Goal: Find specific fact: Find specific page/section

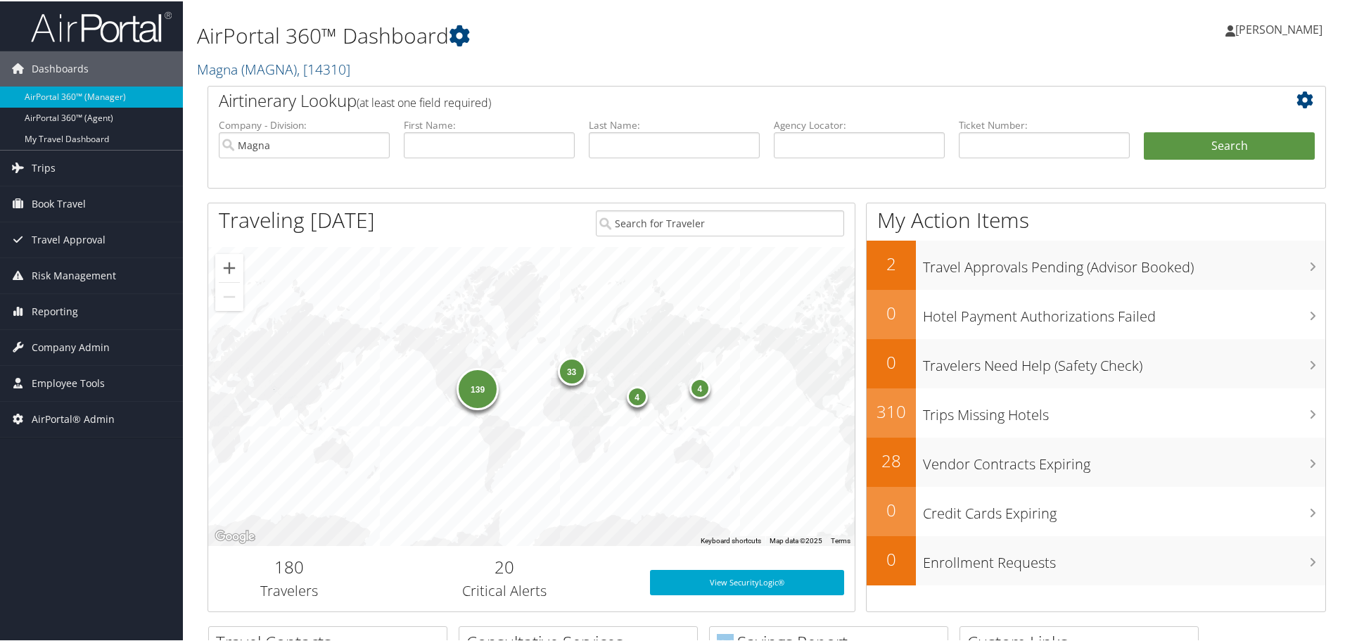
click at [818, 31] on h1 "AirPortal 360™ Dashboard" at bounding box center [577, 35] width 760 height 30
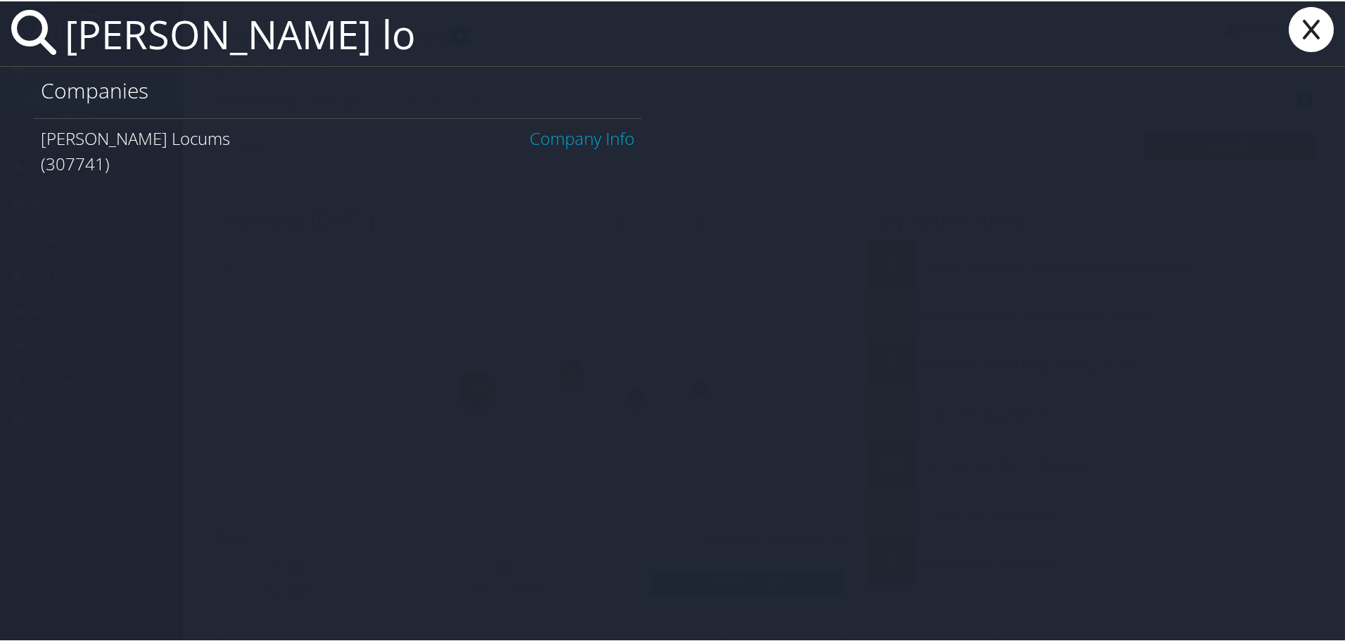
type input "hayes lo"
click at [583, 141] on link "Company Info" at bounding box center [582, 136] width 105 height 23
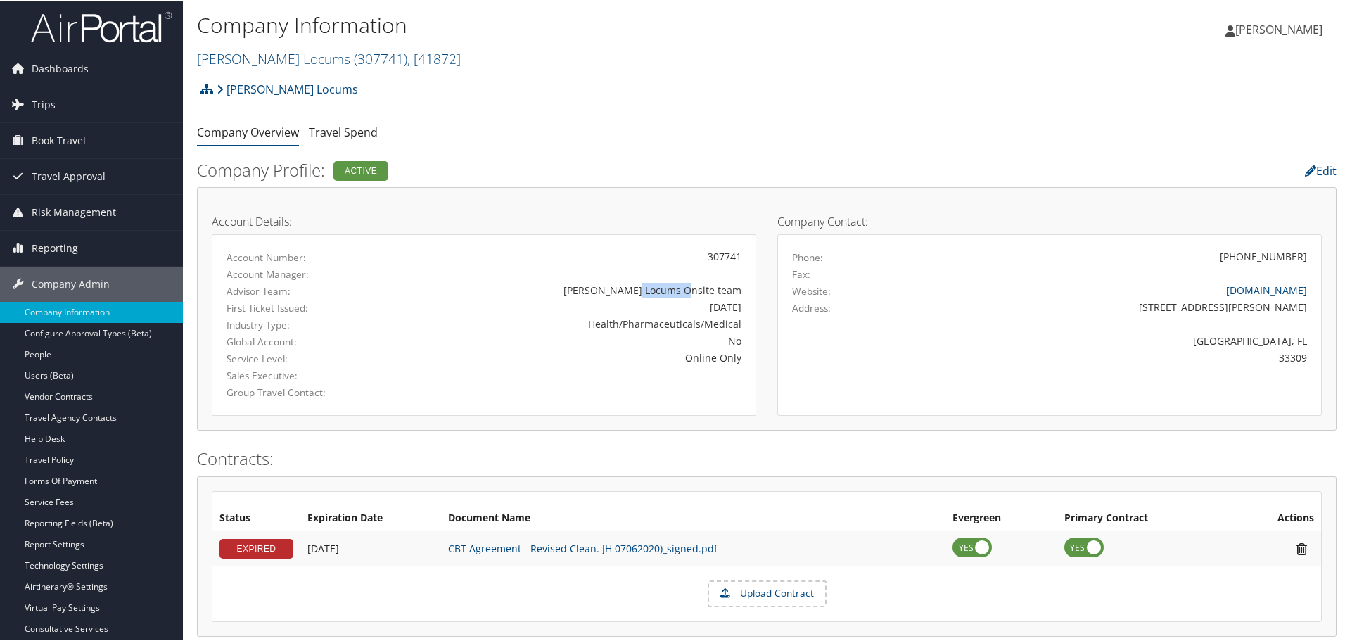
drag, startPoint x: 684, startPoint y: 288, endPoint x: 726, endPoint y: 288, distance: 42.2
click at [726, 288] on div "[PERSON_NAME] Locums Onsite team" at bounding box center [573, 288] width 336 height 15
click at [704, 287] on div "[PERSON_NAME] Locums Onsite team" at bounding box center [573, 288] width 336 height 15
drag, startPoint x: 685, startPoint y: 286, endPoint x: 718, endPoint y: 286, distance: 33.1
click at [718, 286] on div "[PERSON_NAME] Locums Onsite team" at bounding box center [573, 288] width 336 height 15
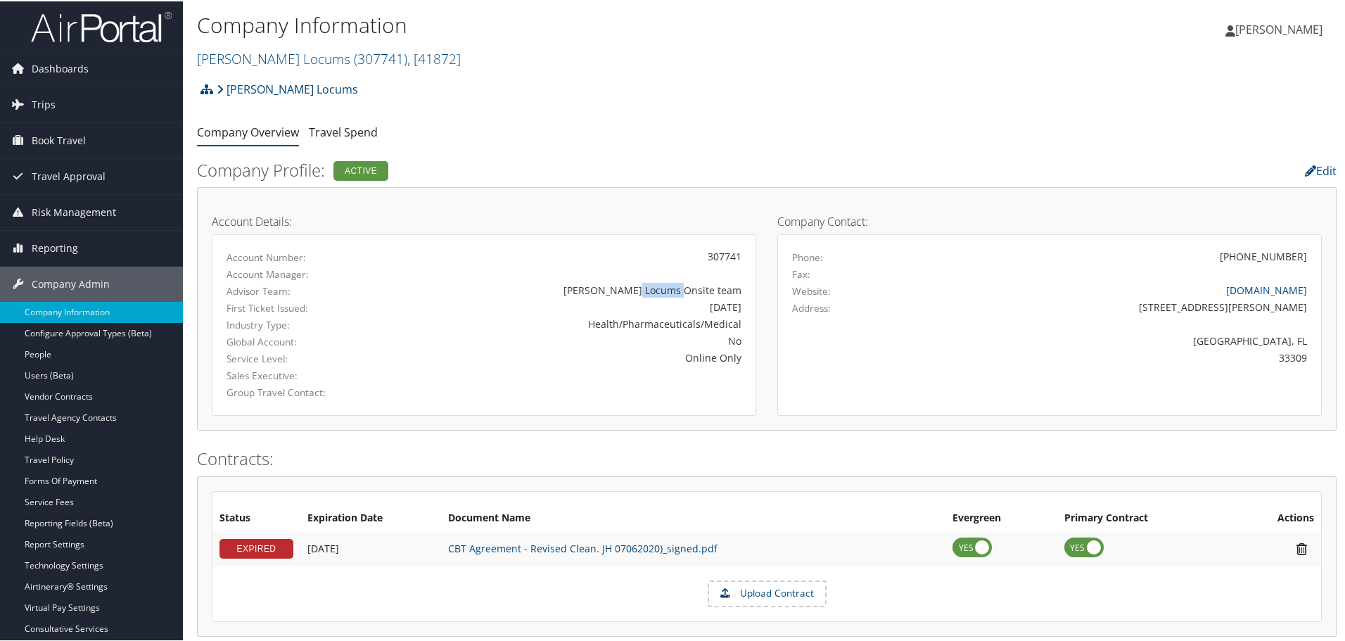
click at [687, 289] on div "[PERSON_NAME] Locums Onsite team" at bounding box center [573, 288] width 336 height 15
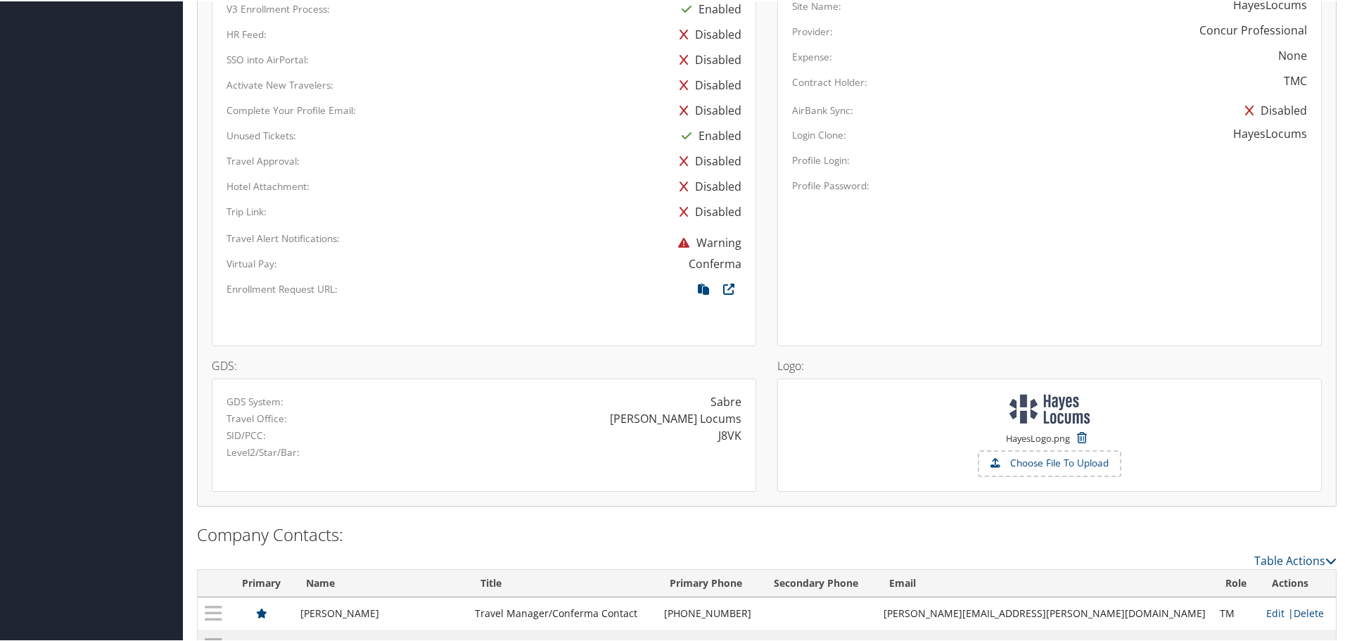
scroll to position [791, 0]
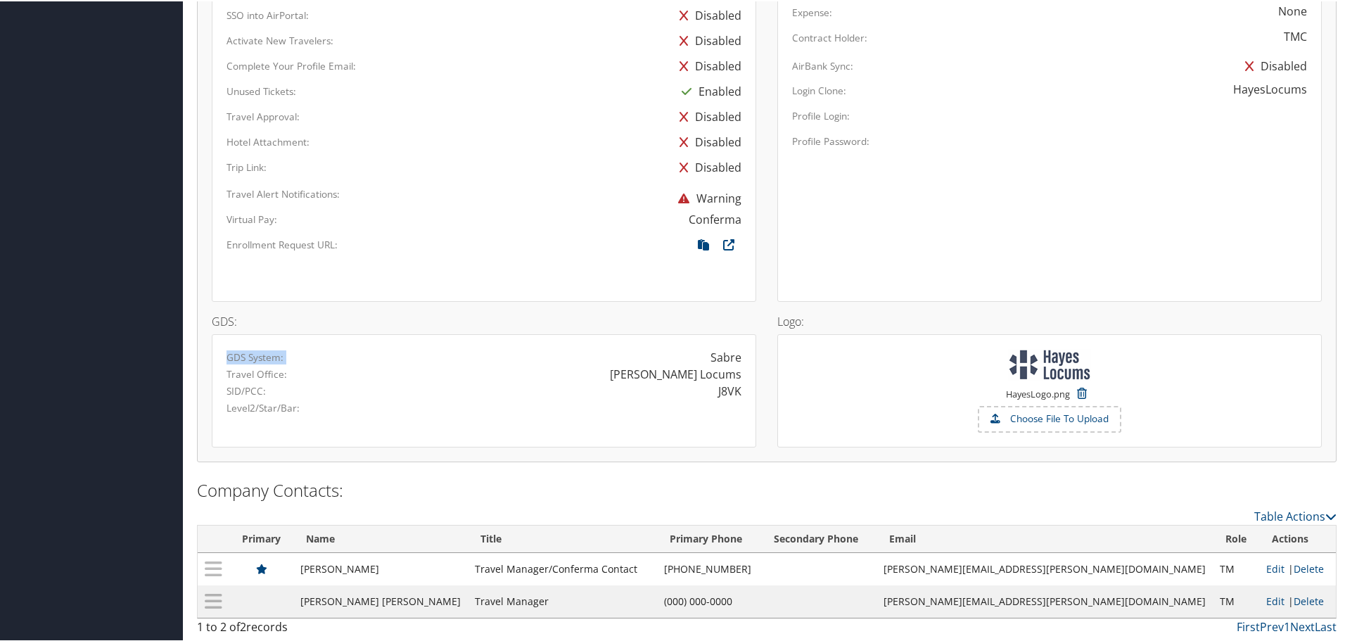
drag, startPoint x: 227, startPoint y: 352, endPoint x: 741, endPoint y: 360, distance: 514.3
click at [741, 360] on div "GDS System: Sabre" at bounding box center [484, 356] width 536 height 17
drag, startPoint x: 229, startPoint y: 389, endPoint x: 708, endPoint y: 390, distance: 479.1
click at [768, 300] on div "GDS: GDS System: Sabre Travel Office: [PERSON_NAME] Locums SID/PCC: J8VK Level2…" at bounding box center [766, 300] width 1131 height 0
click at [708, 390] on div "J8VK" at bounding box center [618, 389] width 268 height 17
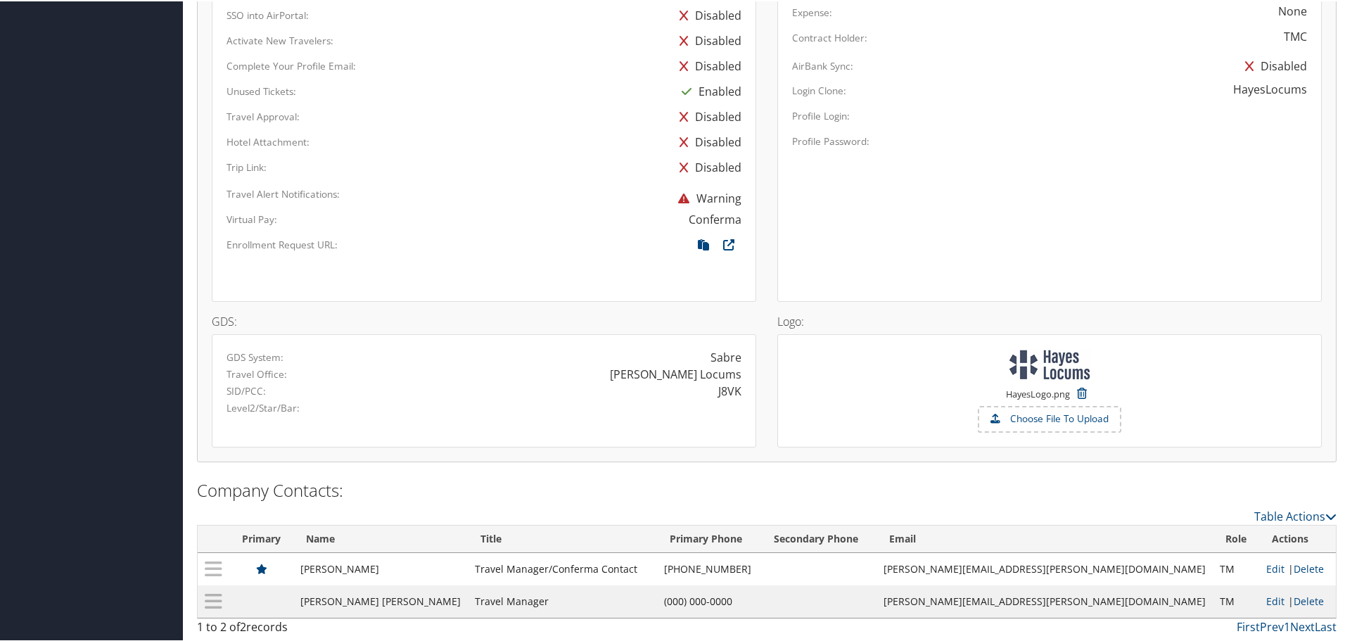
drag, startPoint x: 714, startPoint y: 394, endPoint x: 742, endPoint y: 395, distance: 27.4
click at [742, 395] on div "J8VK" at bounding box center [618, 389] width 268 height 17
click at [722, 394] on div "J8VK" at bounding box center [729, 389] width 23 height 17
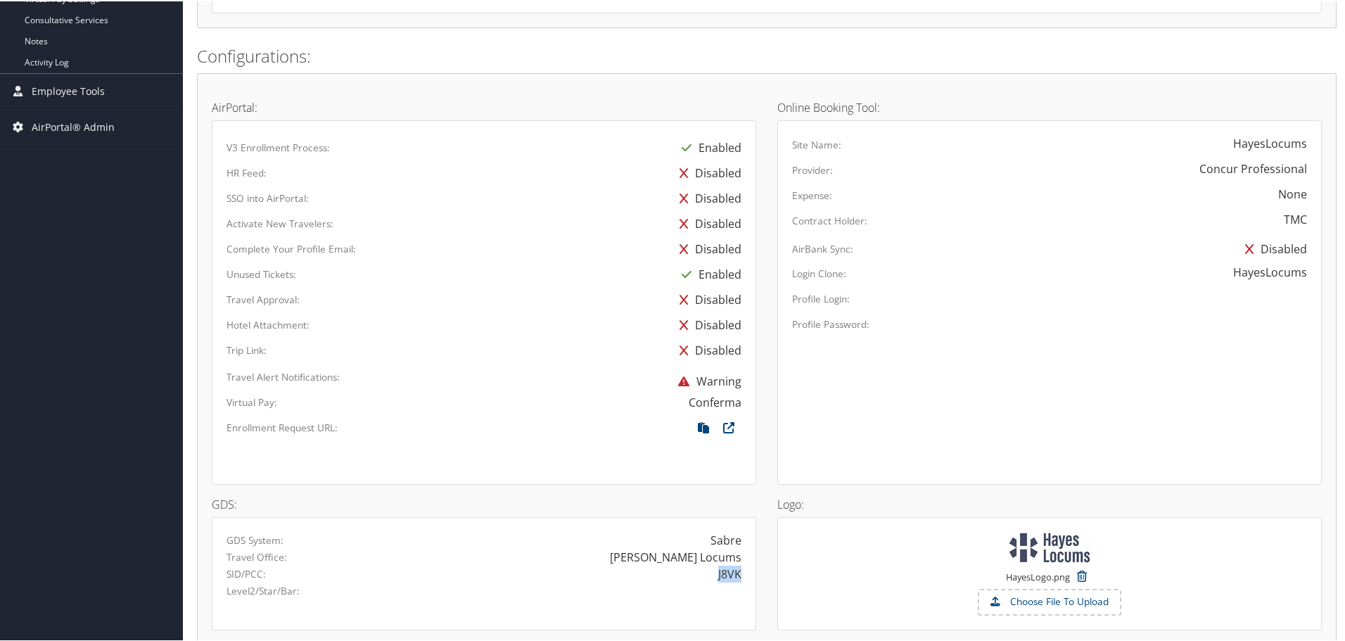
scroll to position [633, 0]
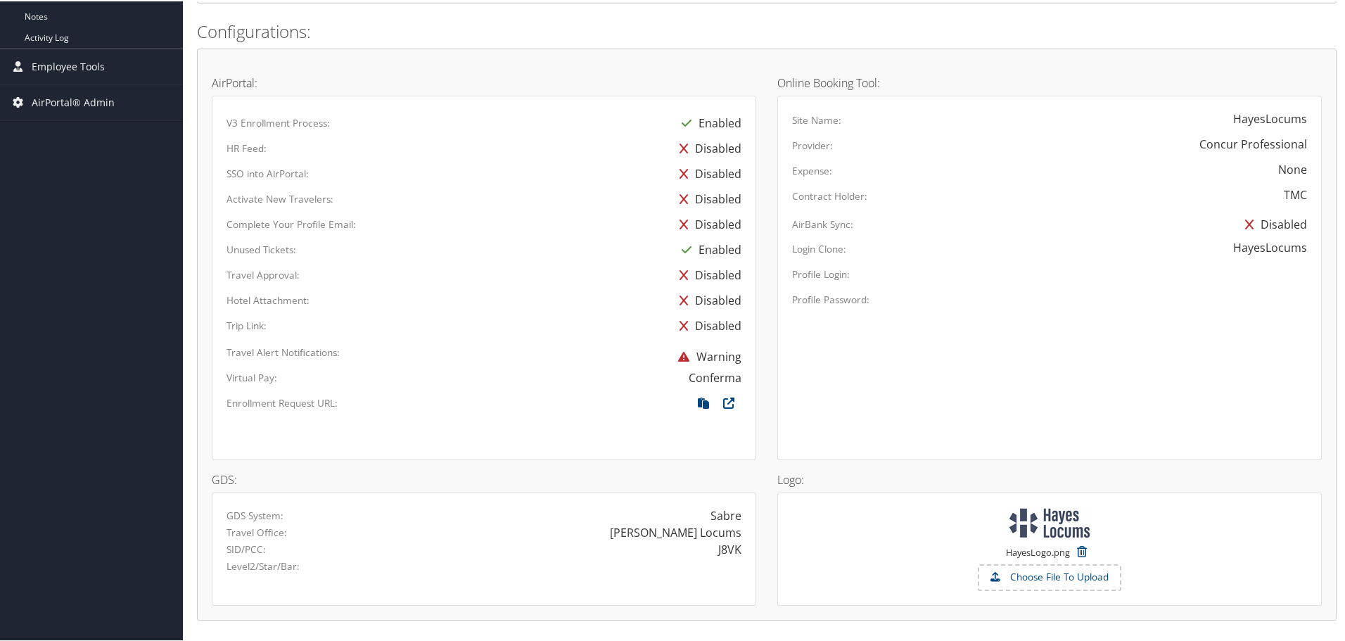
click at [681, 547] on div "J8VK" at bounding box center [618, 548] width 268 height 17
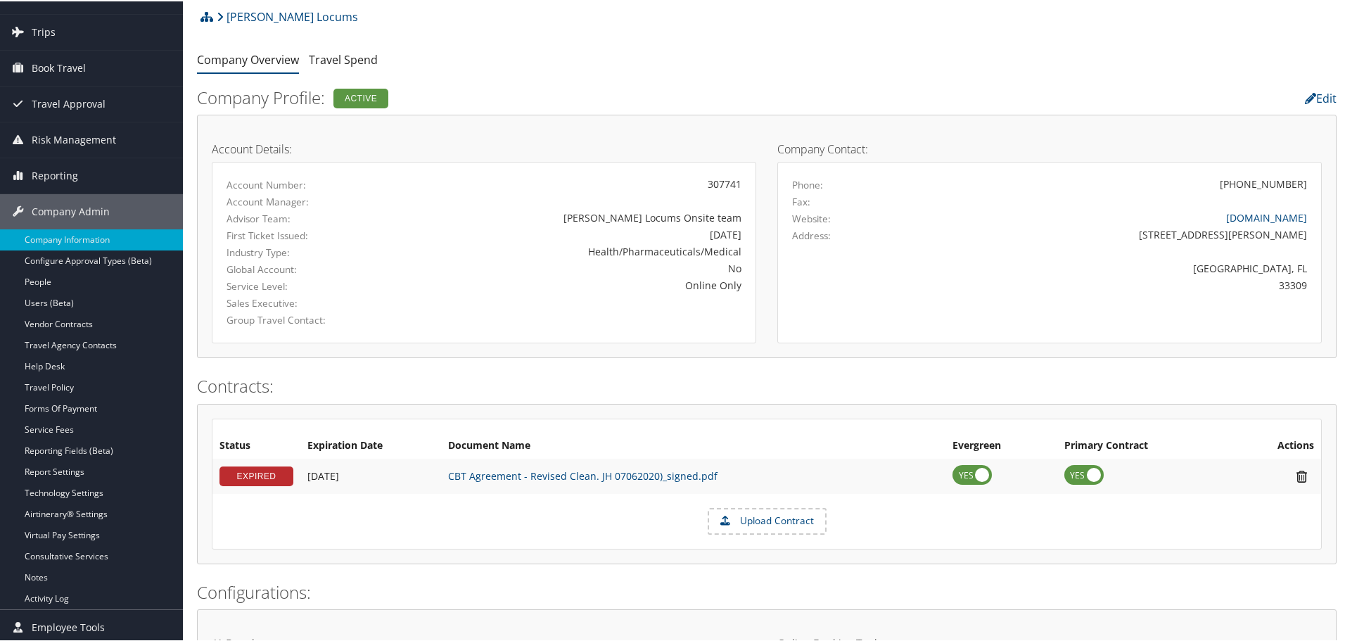
scroll to position [0, 0]
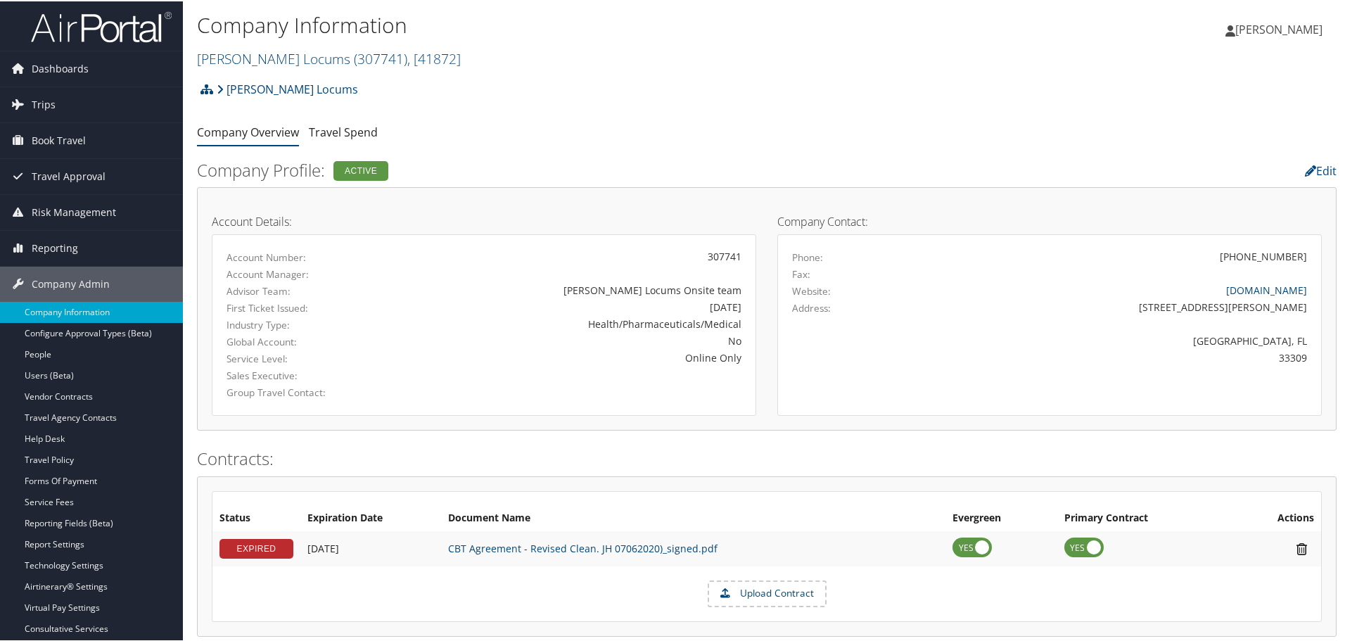
click at [621, 87] on div "[PERSON_NAME] Locums Account Structure [PERSON_NAME] Locums (307741) ACTIVE Cre…" at bounding box center [767, 93] width 1140 height 38
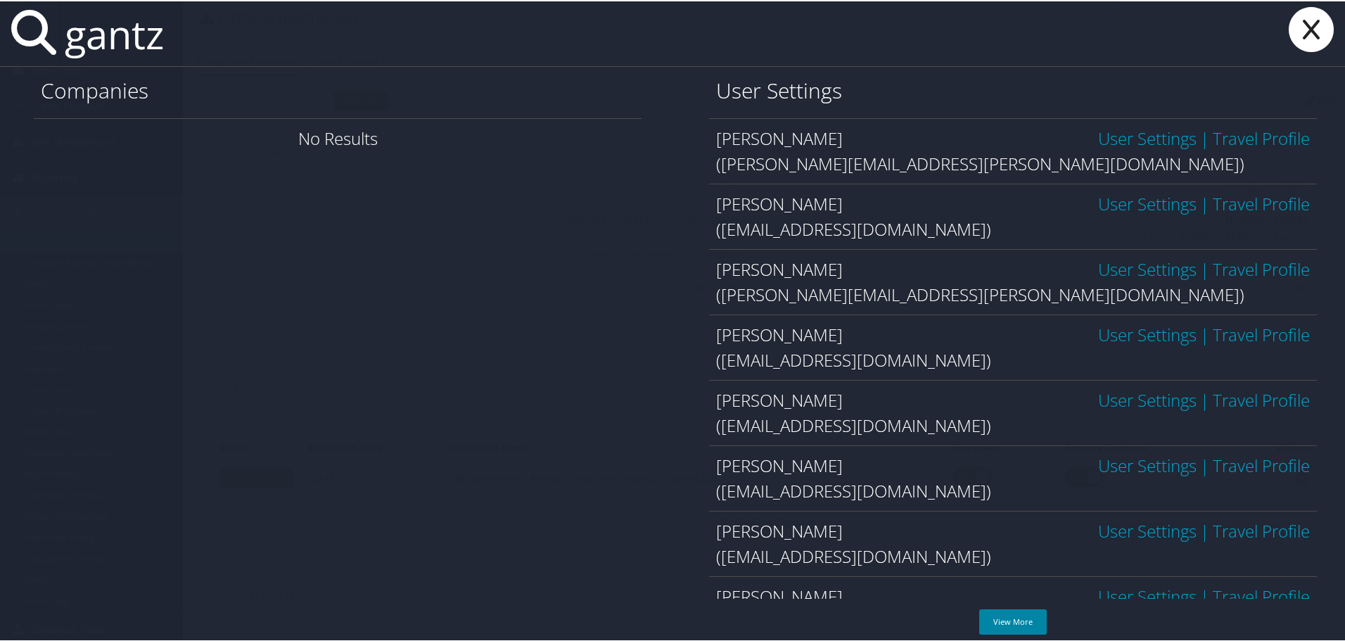
click at [1010, 627] on link "View More" at bounding box center [1013, 620] width 68 height 25
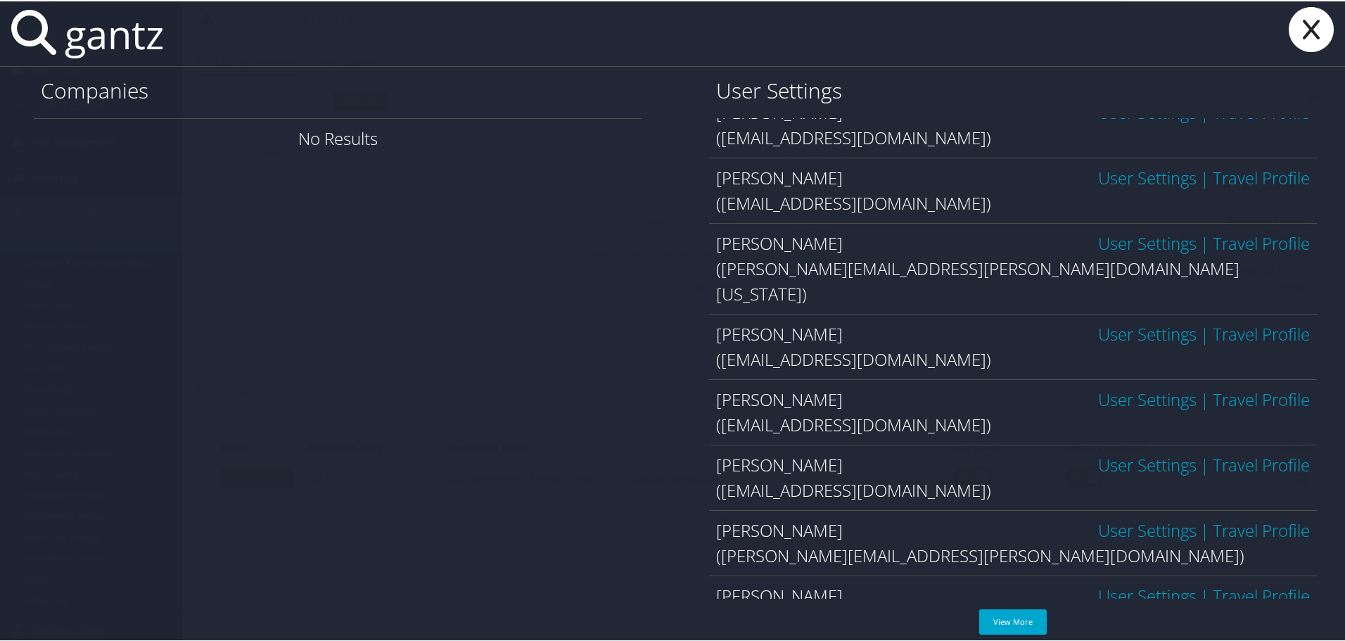
scroll to position [704, 0]
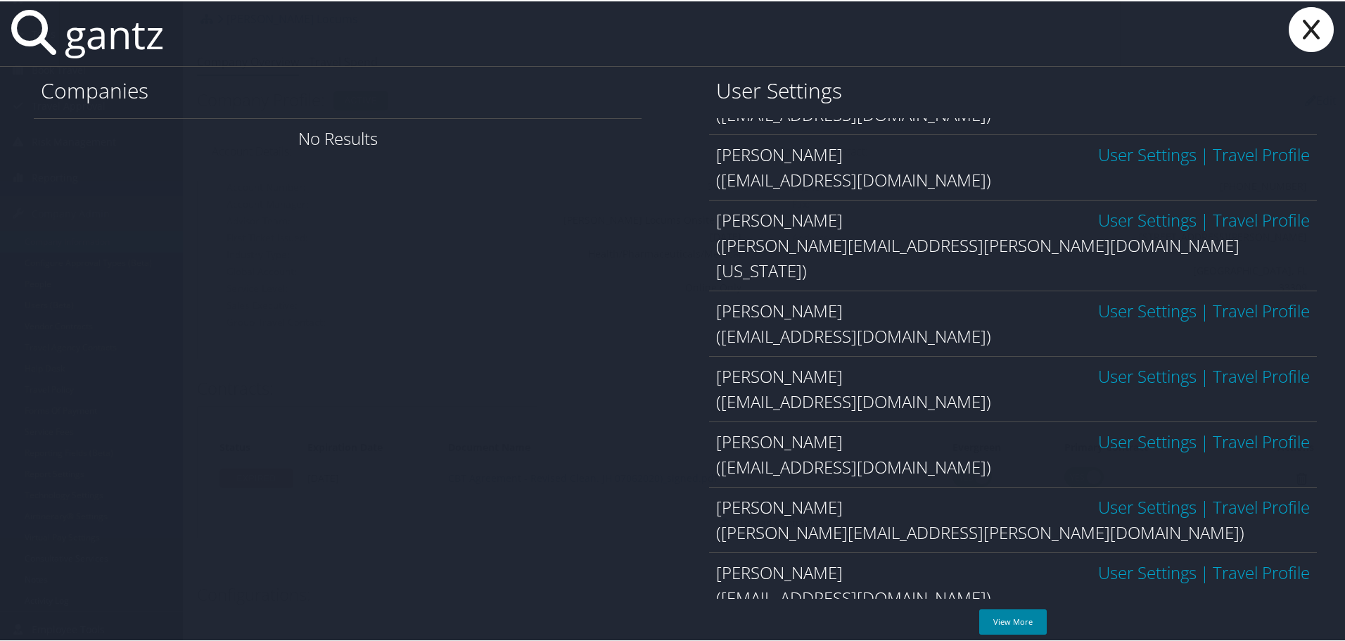
click at [1013, 618] on link "View More" at bounding box center [1013, 620] width 68 height 25
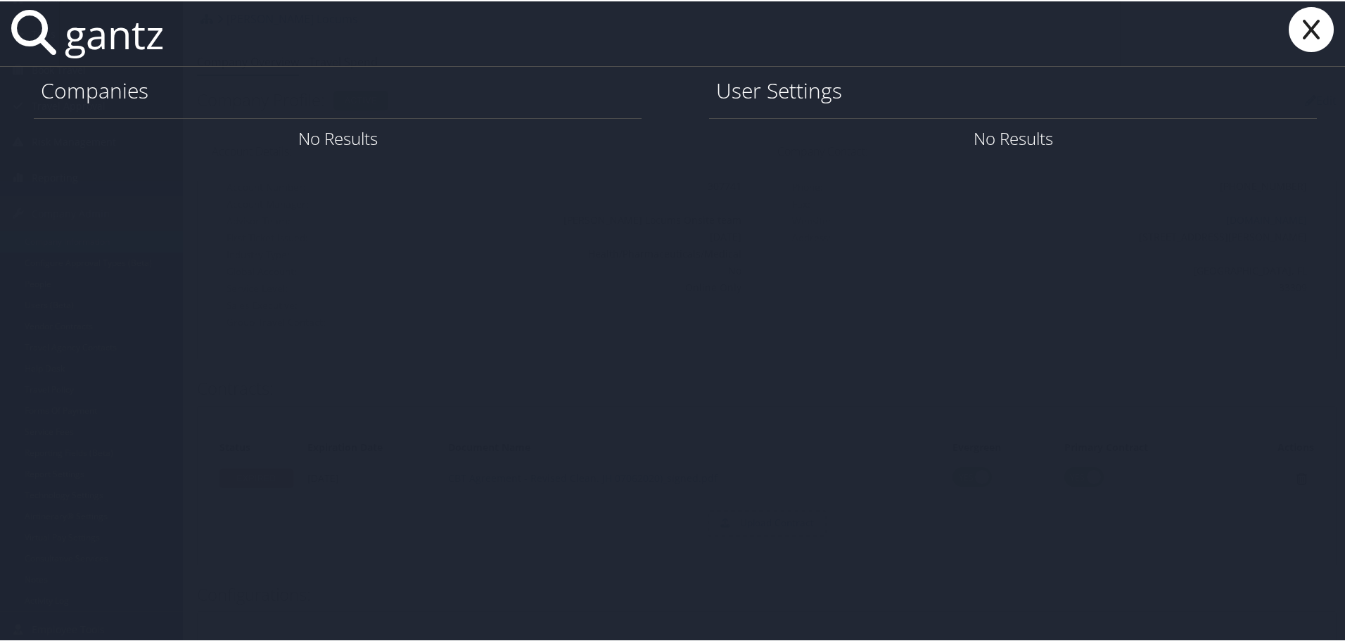
scroll to position [0, 0]
drag, startPoint x: 181, startPoint y: 36, endPoint x: 75, endPoint y: 32, distance: 106.3
click at [75, 32] on input "gantz" at bounding box center [590, 32] width 1062 height 65
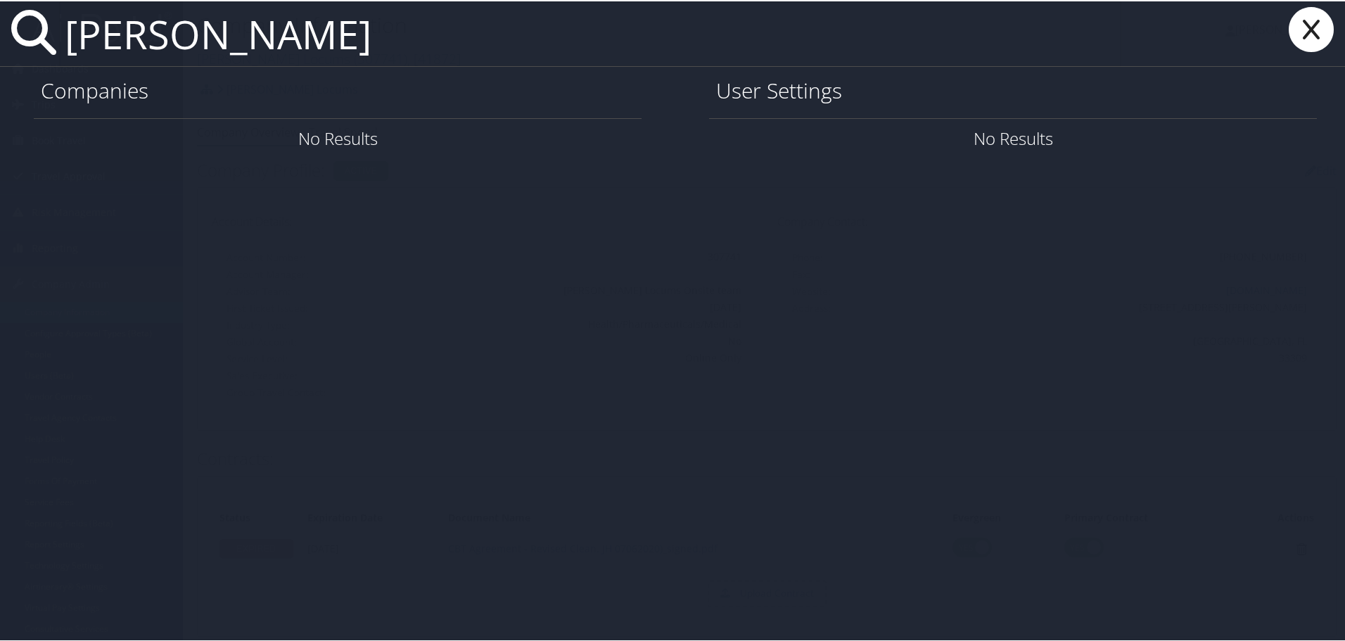
type input "[PERSON_NAME]"
click at [1295, 29] on icon at bounding box center [1311, 28] width 56 height 45
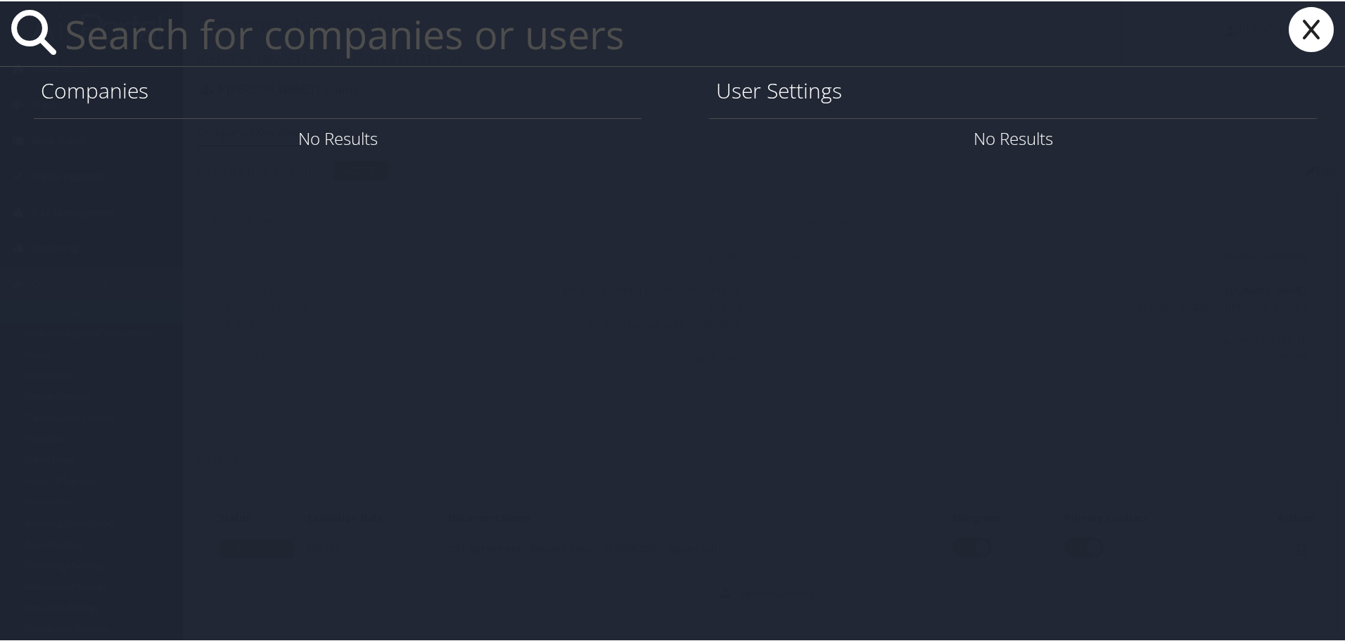
click at [275, 42] on input "text" at bounding box center [590, 32] width 1062 height 65
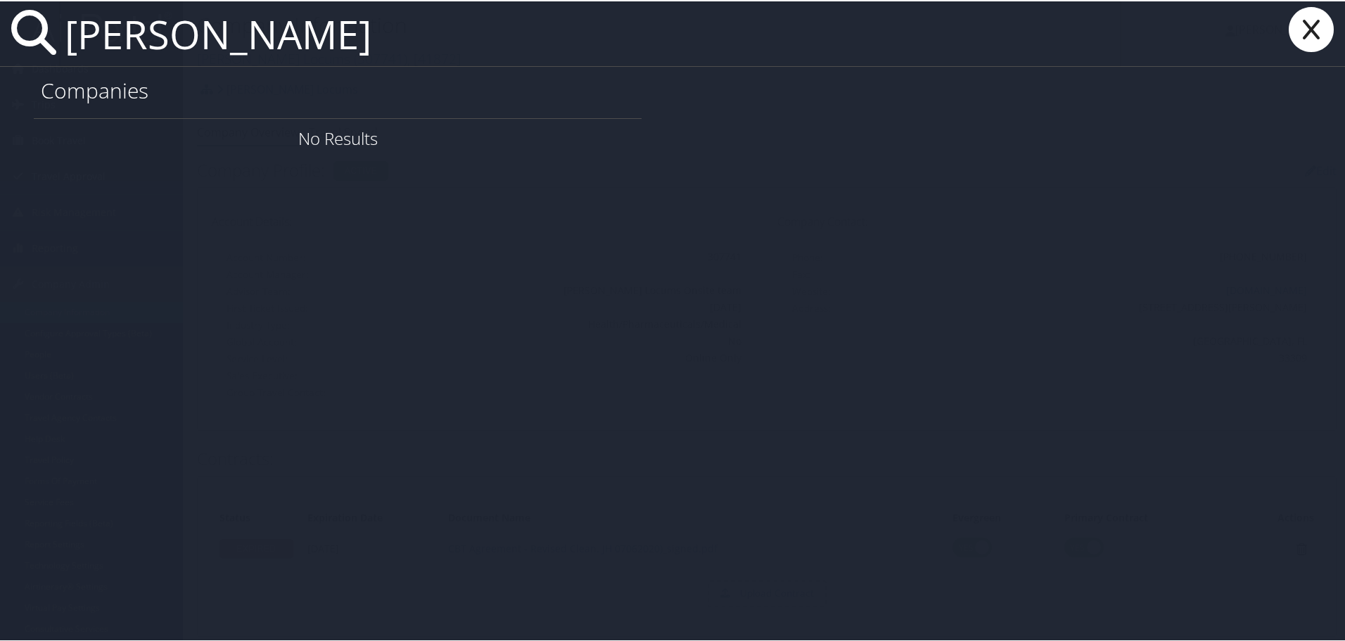
drag, startPoint x: 348, startPoint y: 39, endPoint x: 64, endPoint y: 32, distance: 284.3
click at [65, 32] on input "[PERSON_NAME]" at bounding box center [590, 32] width 1062 height 65
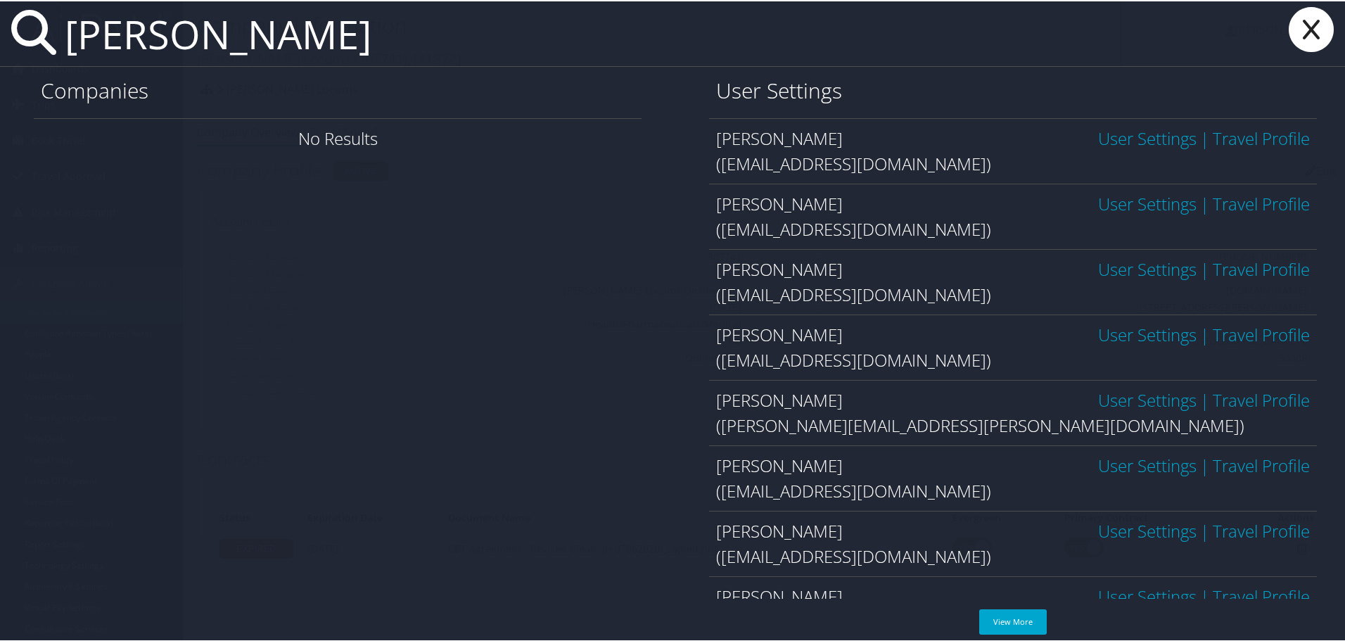
click at [365, 51] on input "[PERSON_NAME]" at bounding box center [590, 32] width 1062 height 65
drag, startPoint x: 365, startPoint y: 52, endPoint x: 20, endPoint y: 44, distance: 344.8
click at [20, 44] on div "[PERSON_NAME]" at bounding box center [675, 32] width 1351 height 65
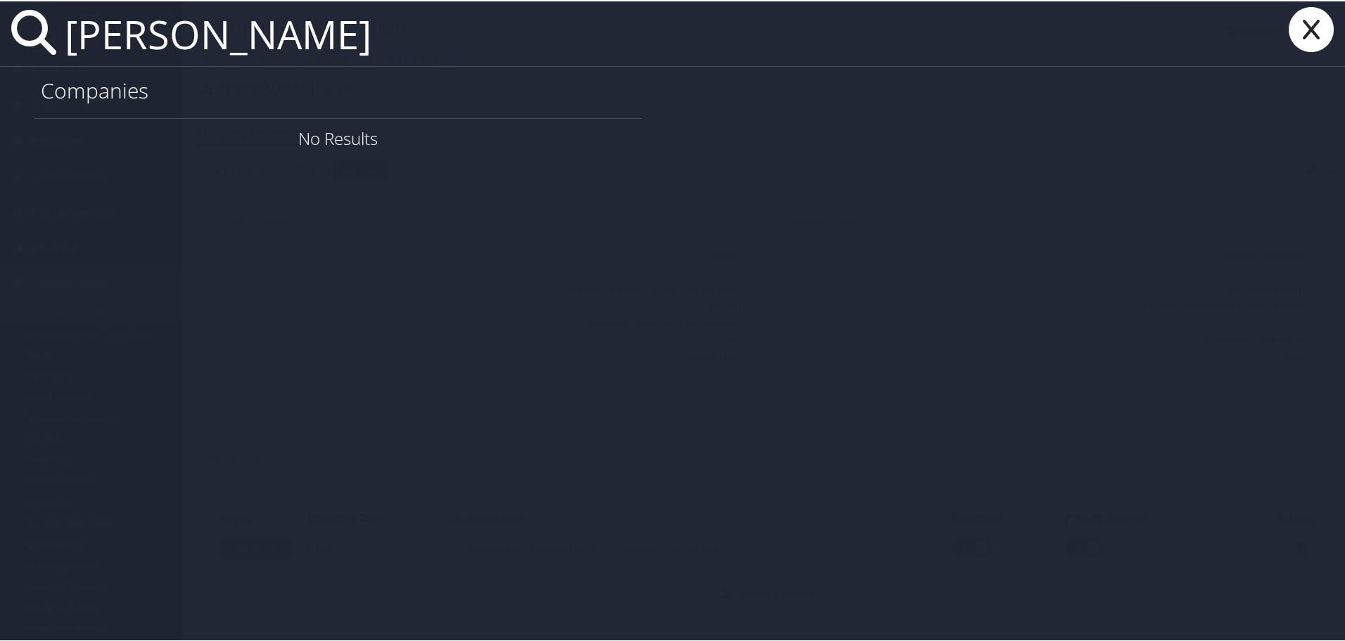
drag, startPoint x: 113, startPoint y: 36, endPoint x: 25, endPoint y: 43, distance: 88.9
click at [25, 43] on div "[PERSON_NAME]" at bounding box center [675, 32] width 1351 height 65
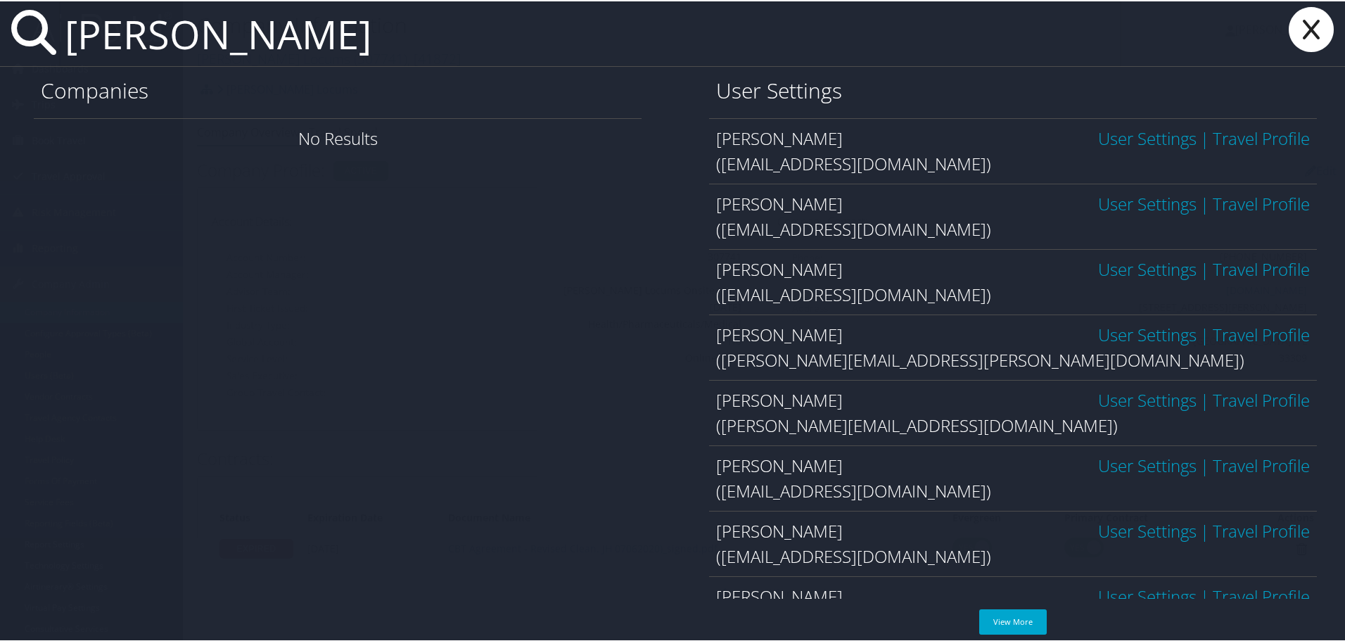
type input "[PERSON_NAME]"
click at [1306, 36] on icon at bounding box center [1311, 28] width 56 height 45
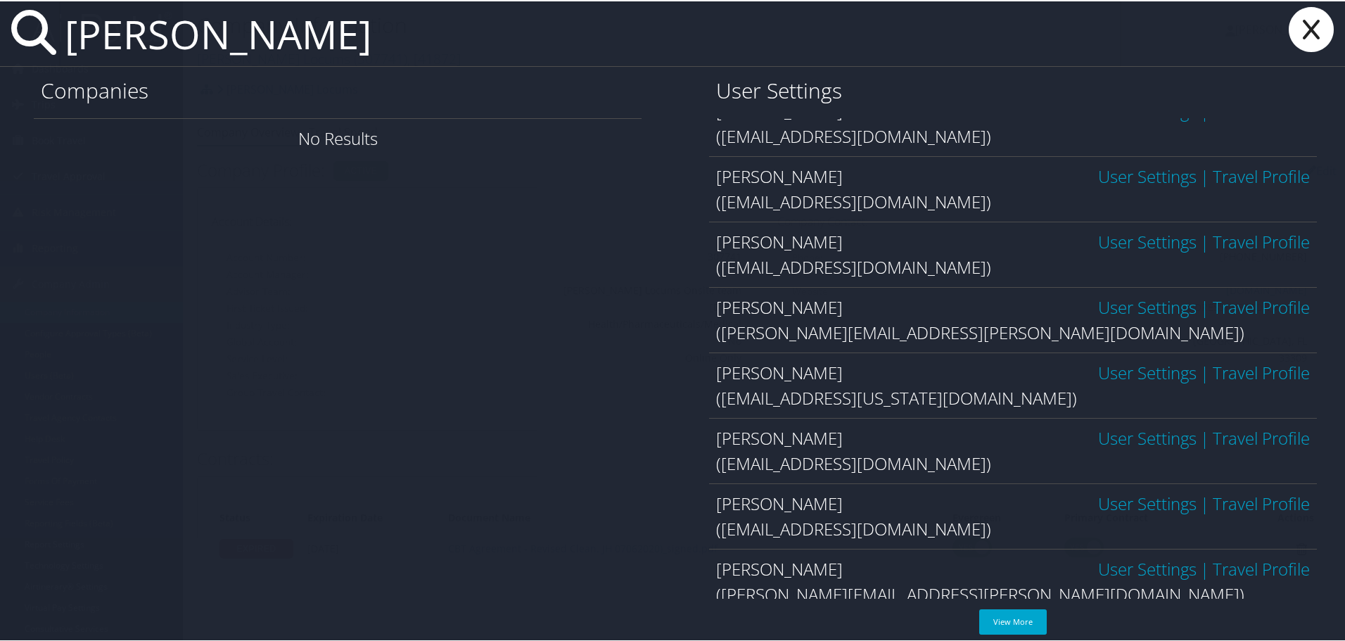
scroll to position [174, 0]
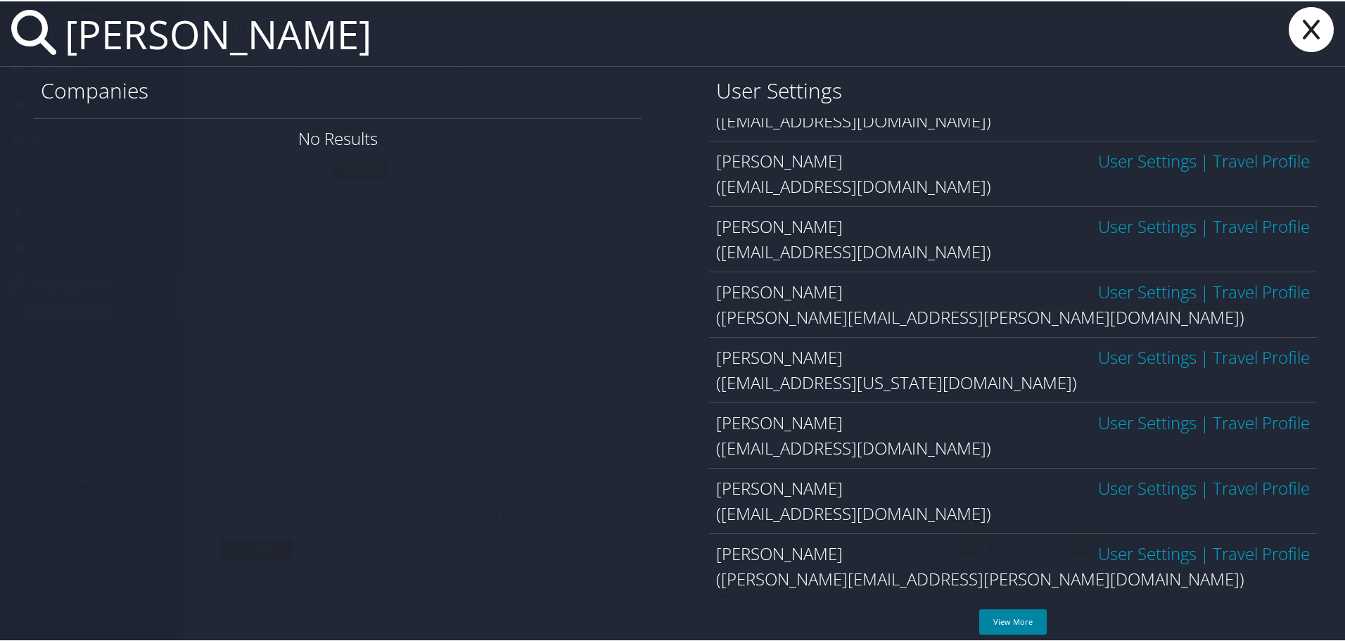
click at [1034, 625] on link "View More" at bounding box center [1013, 620] width 68 height 25
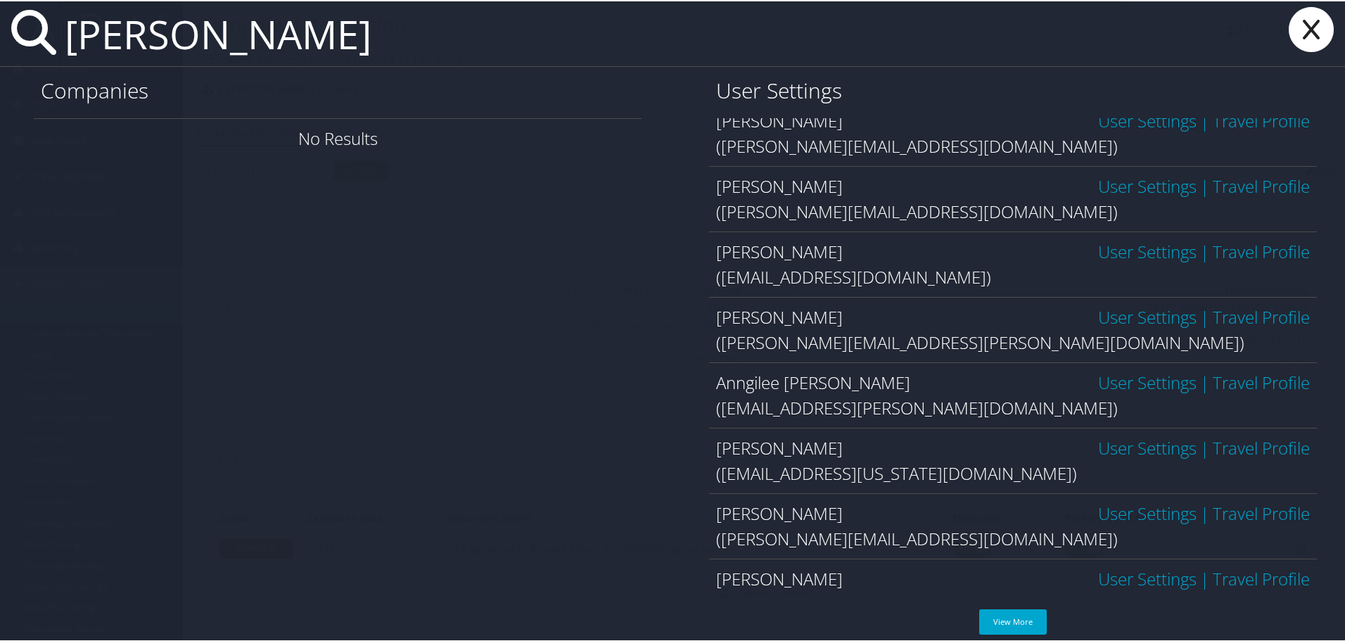
scroll to position [211, 0]
click at [1002, 616] on link "View More" at bounding box center [1013, 620] width 68 height 25
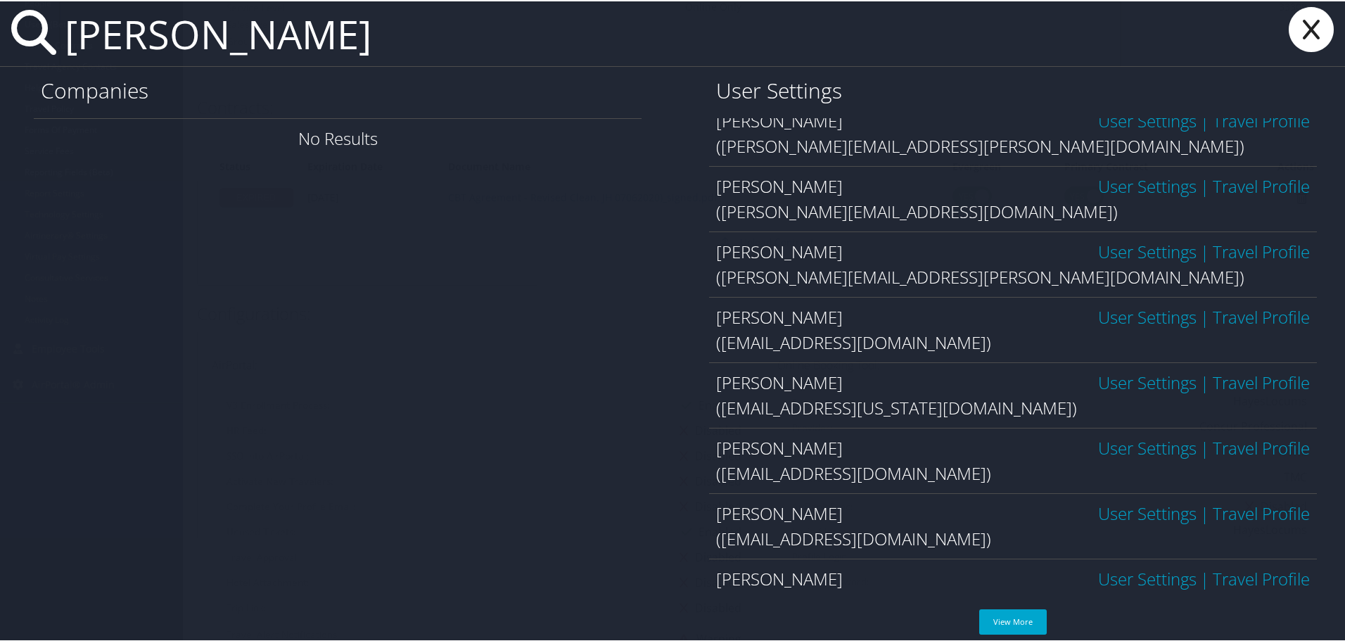
scroll to position [352, 0]
click at [1011, 618] on link "View More" at bounding box center [1013, 620] width 68 height 25
click at [72, 34] on input "[PERSON_NAME]" at bounding box center [590, 32] width 1062 height 65
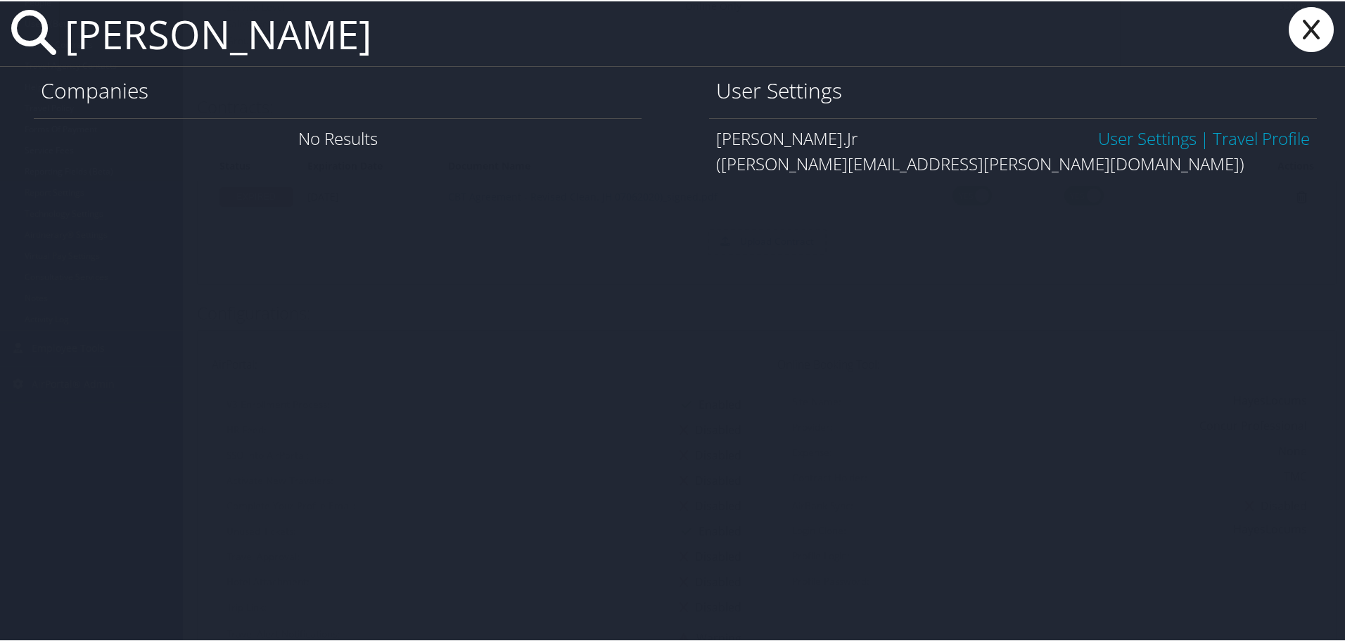
click at [330, 43] on input "[PERSON_NAME]" at bounding box center [590, 32] width 1062 height 65
drag, startPoint x: 358, startPoint y: 43, endPoint x: 70, endPoint y: 42, distance: 288.5
click at [70, 42] on input "[PERSON_NAME]" at bounding box center [590, 32] width 1062 height 65
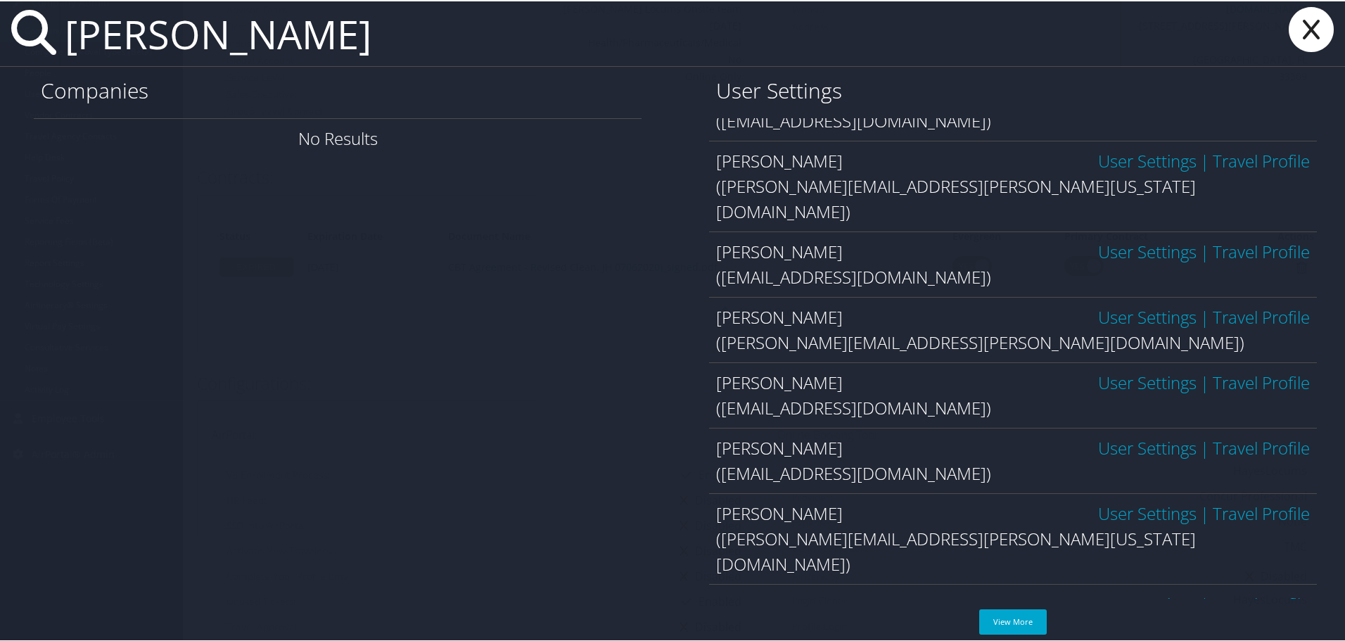
scroll to position [141, 0]
click at [262, 39] on input "[PERSON_NAME]" at bounding box center [590, 32] width 1062 height 65
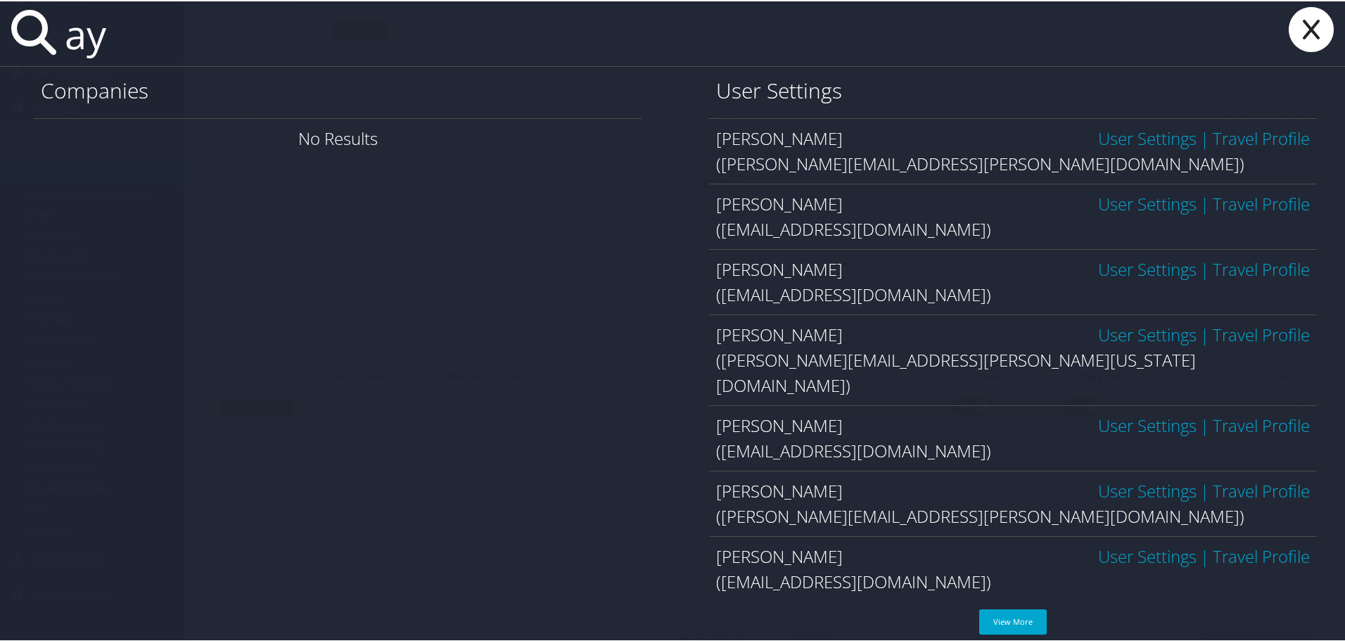
type input "a"
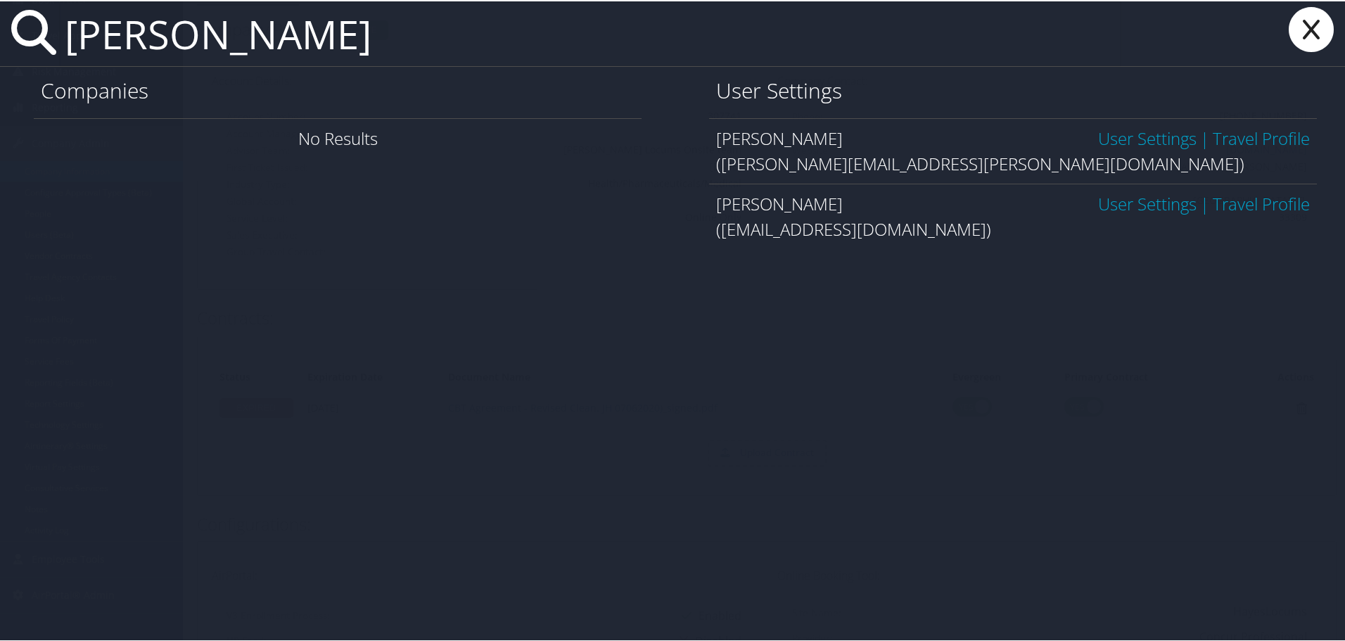
type input "[PERSON_NAME]"
click at [1301, 31] on icon at bounding box center [1311, 28] width 56 height 45
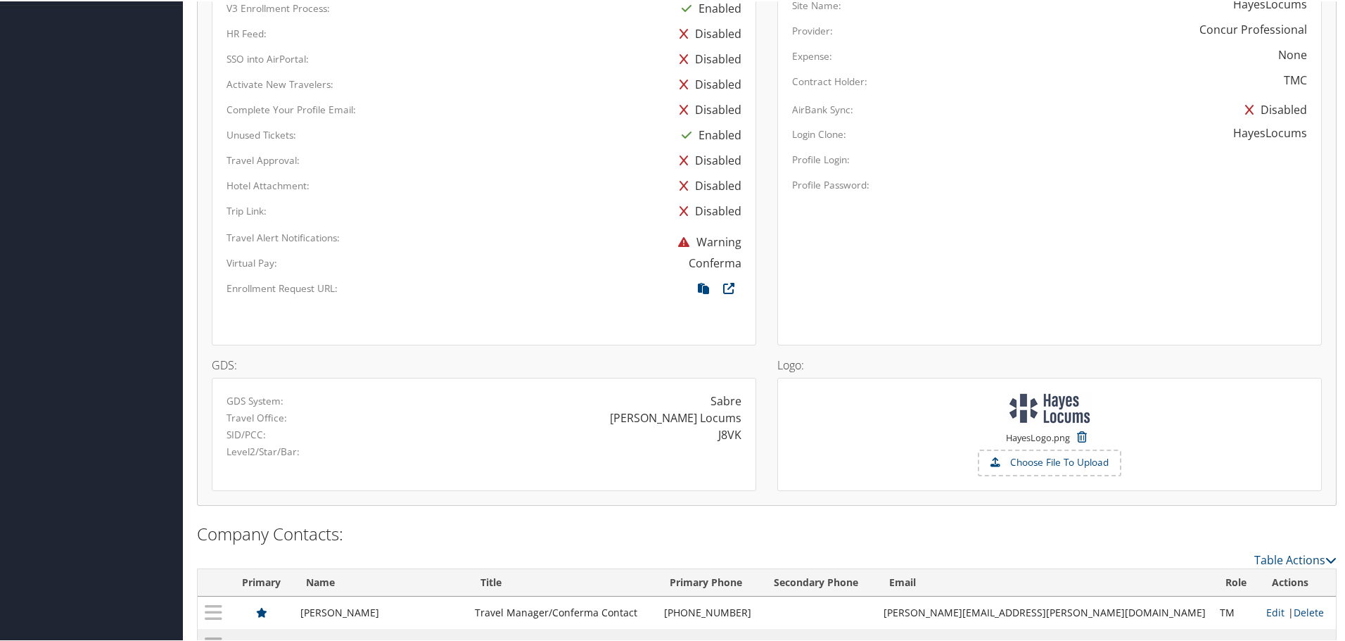
scroll to position [791, 0]
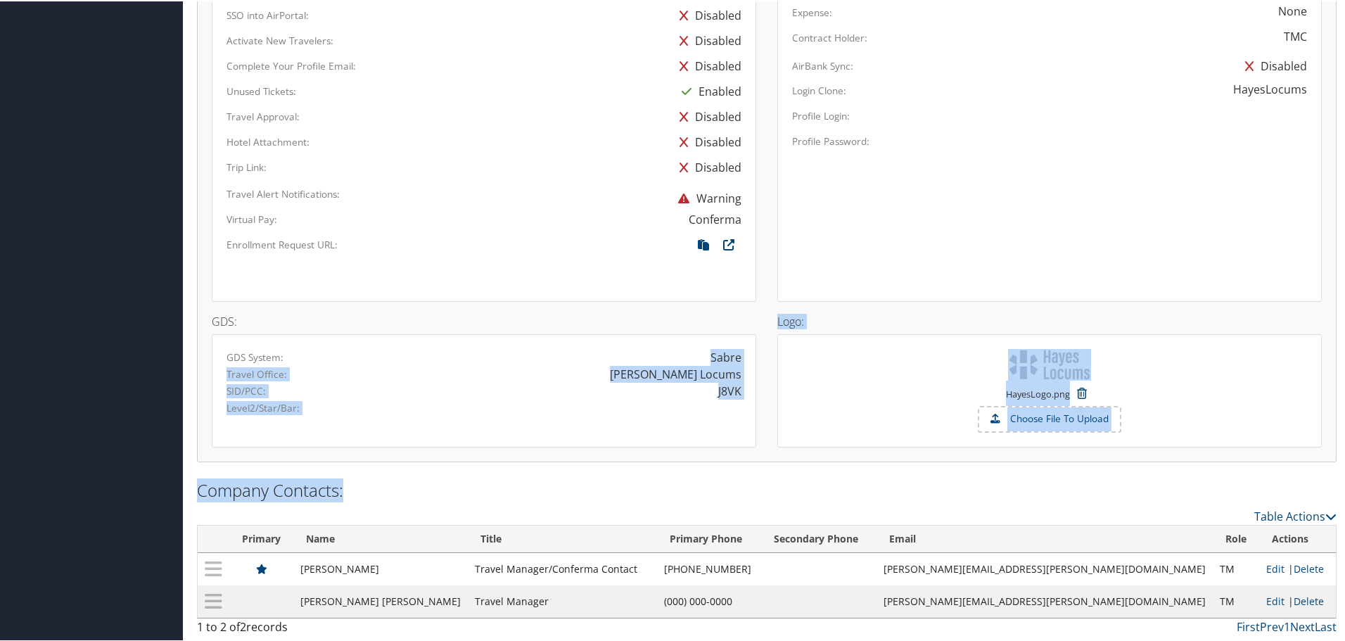
drag, startPoint x: 541, startPoint y: 431, endPoint x: 1149, endPoint y: 471, distance: 609.2
click at [1257, 390] on div "HayesLogo.png" at bounding box center [1049, 391] width 515 height 25
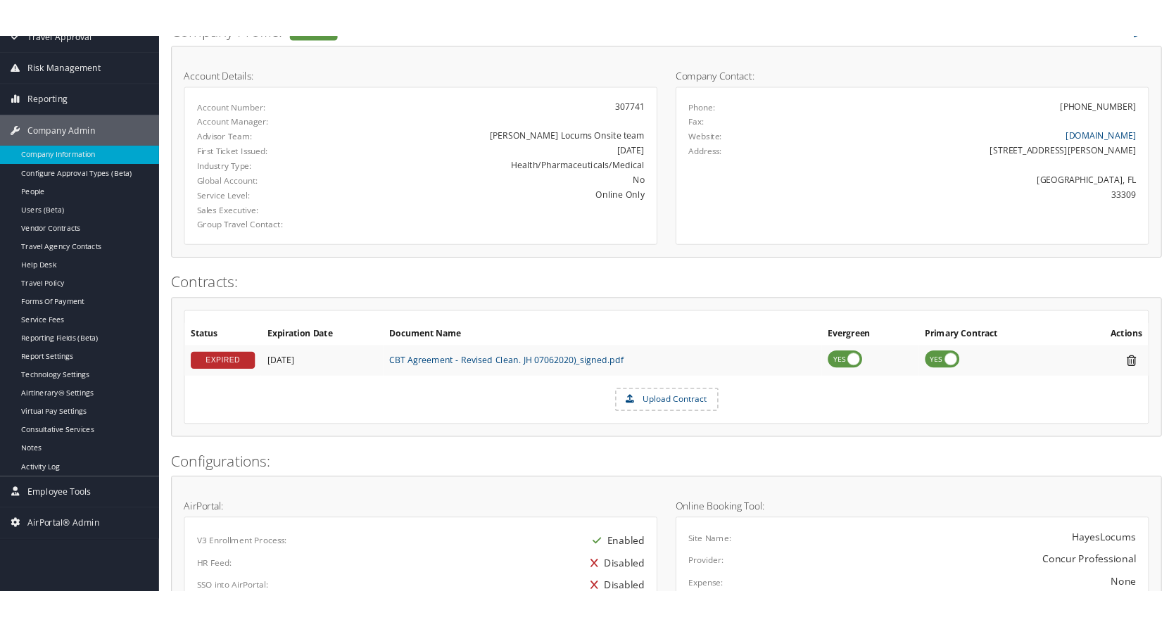
scroll to position [0, 0]
